Goal: Navigation & Orientation: Go to known website

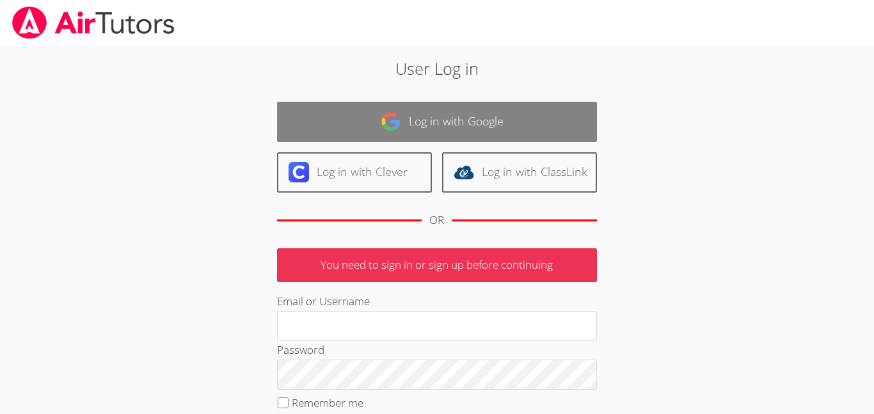
click at [317, 122] on link "Log in with Google" at bounding box center [437, 122] width 320 height 40
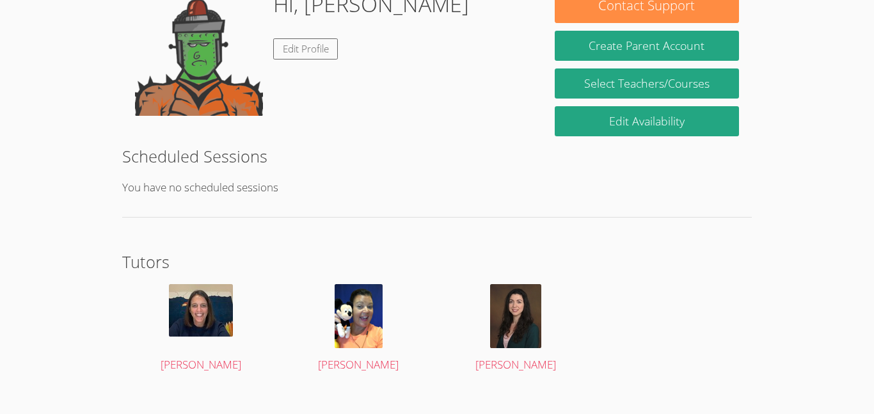
scroll to position [239, 0]
